Goal: Transaction & Acquisition: Purchase product/service

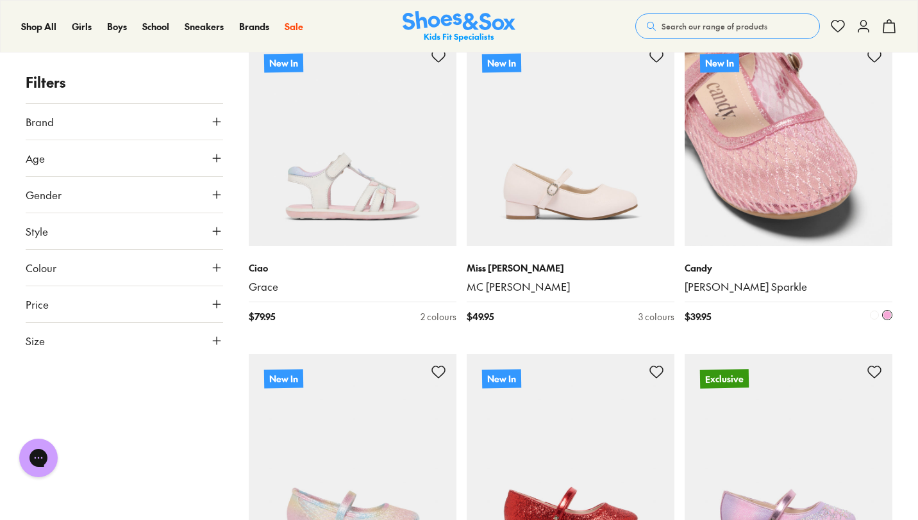
click at [782, 205] on img at bounding box center [788, 142] width 208 height 208
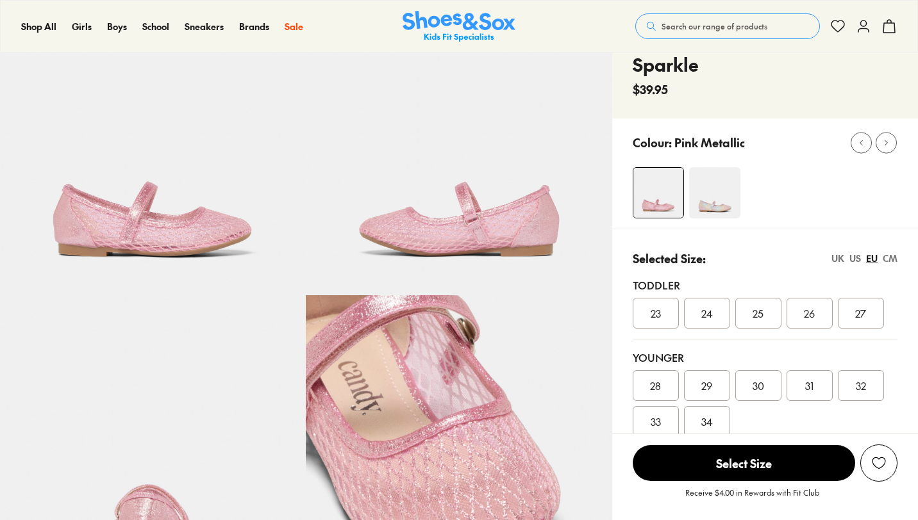
select select "*"
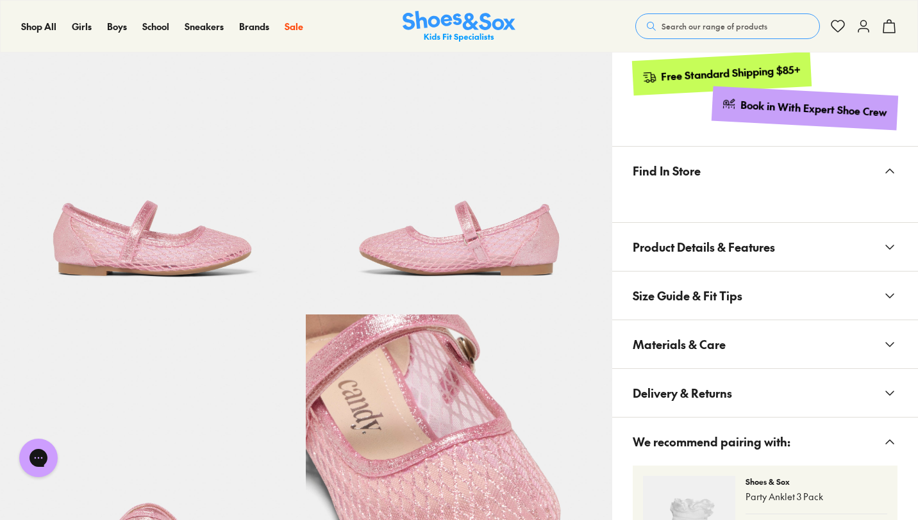
scroll to position [673, 0]
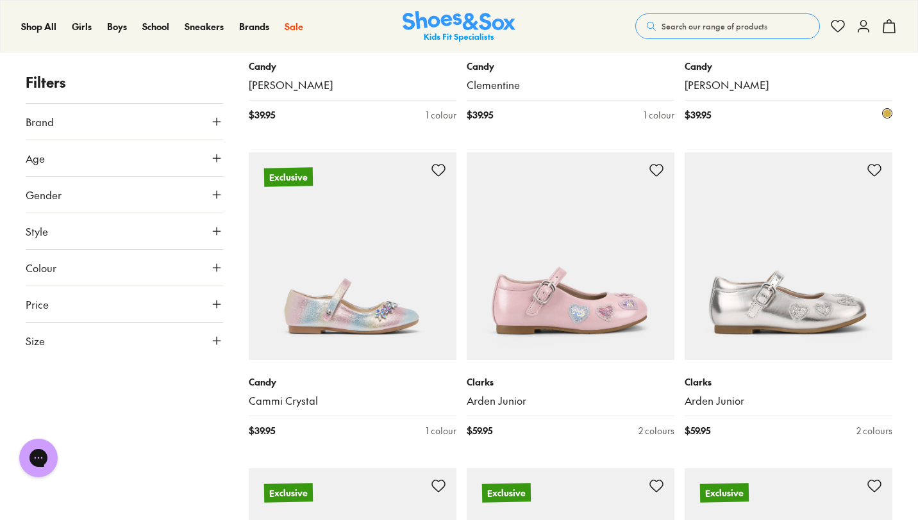
scroll to position [1175, 0]
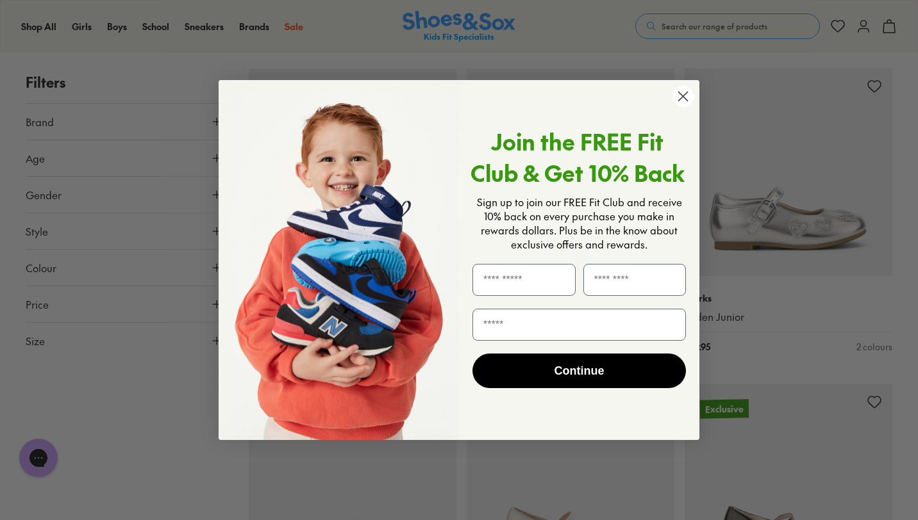
click at [684, 92] on circle "Close dialog" at bounding box center [682, 96] width 21 height 21
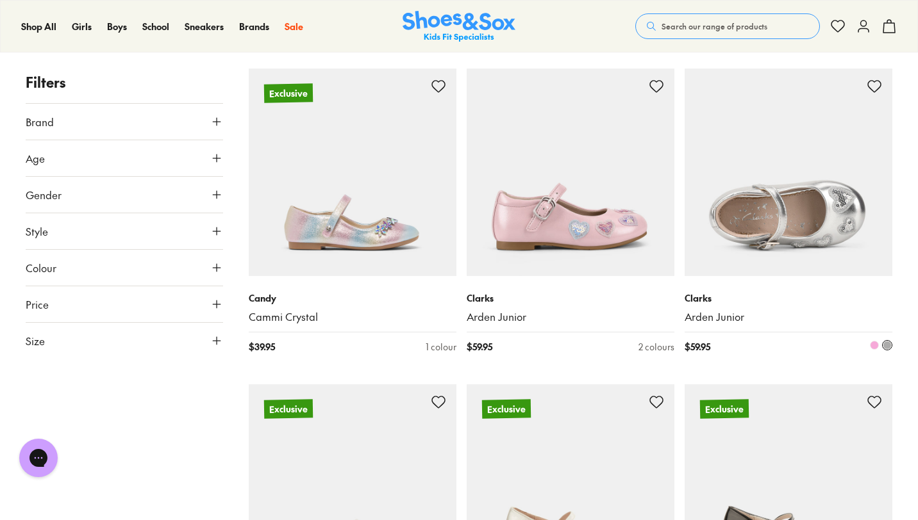
click at [752, 189] on img at bounding box center [788, 173] width 208 height 208
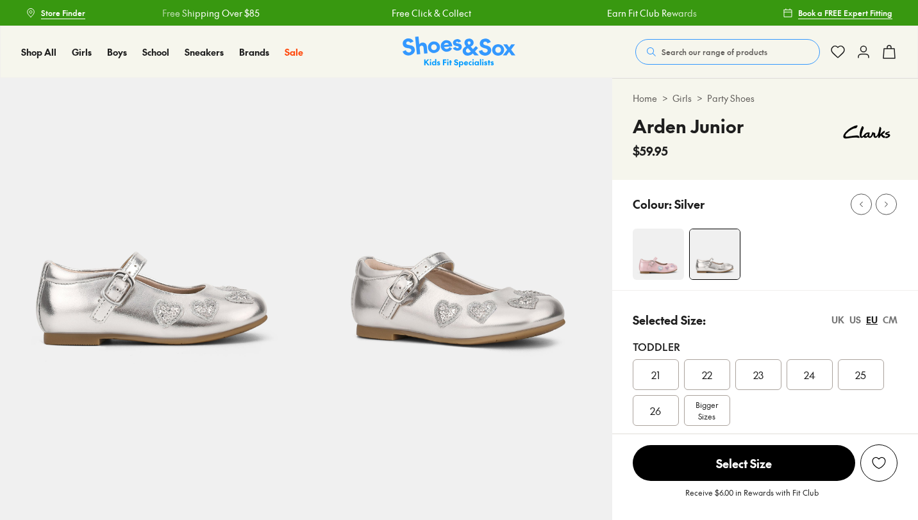
select select "*"
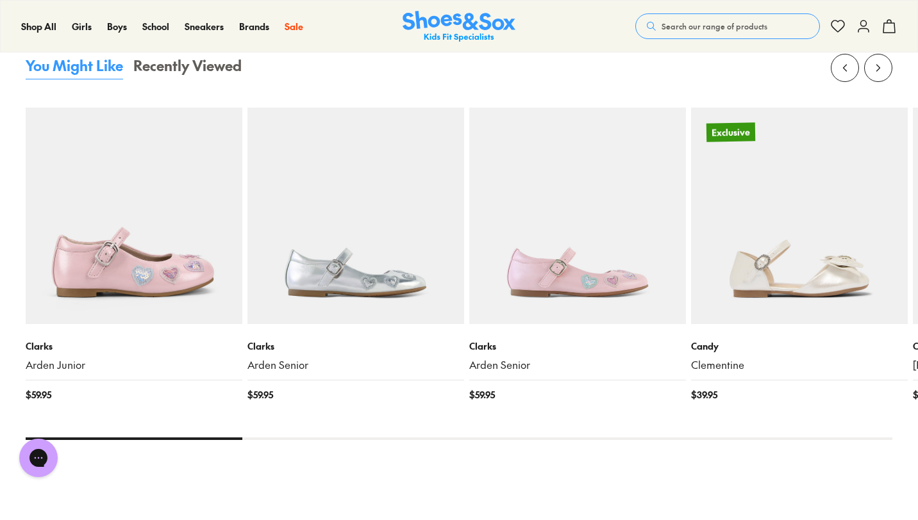
scroll to position [1182, 0]
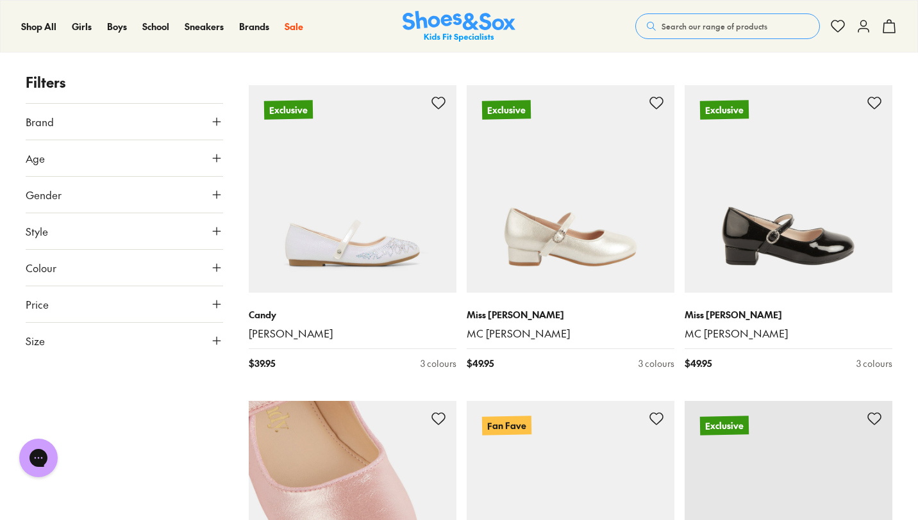
scroll to position [1904, 0]
